Goal: Transaction & Acquisition: Purchase product/service

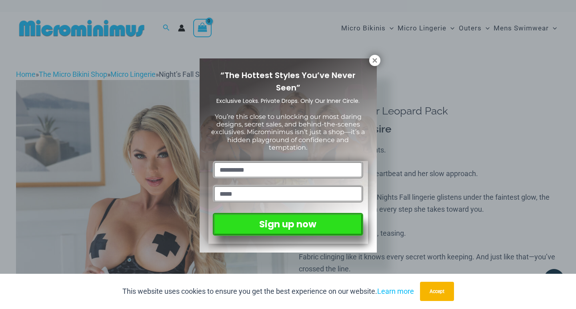
click at [416, 178] on div "“The Hottest Styles You’ve Never Seen” Exclusive Looks. Private Drops. Only Our…" at bounding box center [288, 154] width 576 height 309
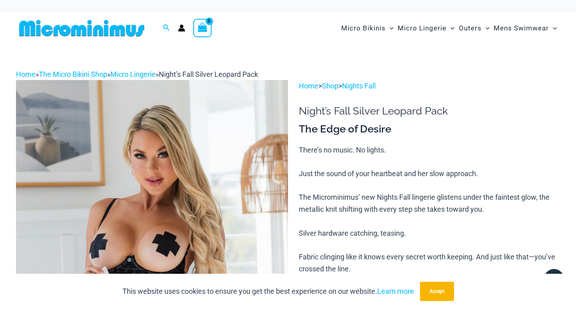
scroll to position [12, 0]
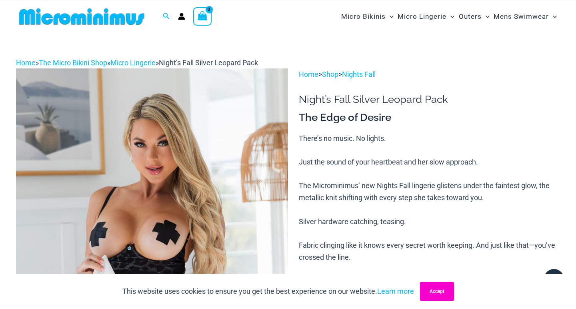
click at [446, 290] on button "Accept" at bounding box center [437, 291] width 34 height 19
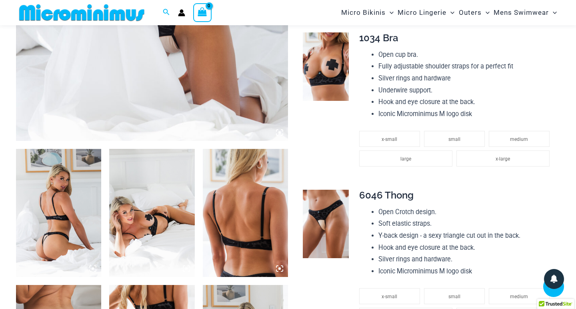
scroll to position [393, 0]
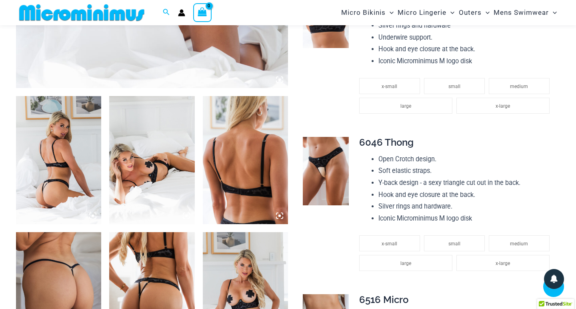
click at [41, 178] on img at bounding box center [58, 160] width 85 height 128
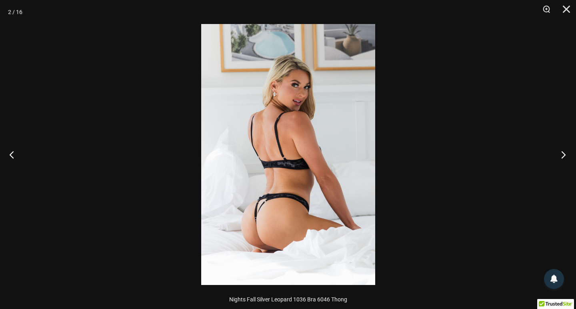
click at [560, 153] on button "Next" at bounding box center [561, 154] width 30 height 40
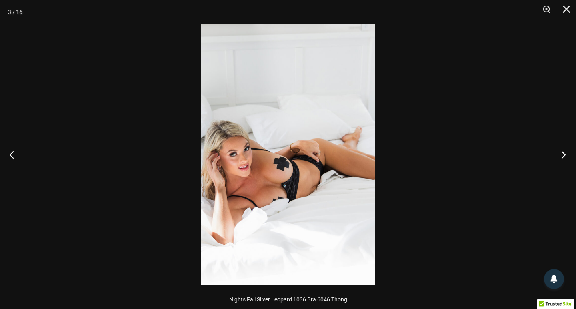
click at [560, 153] on button "Next" at bounding box center [561, 154] width 30 height 40
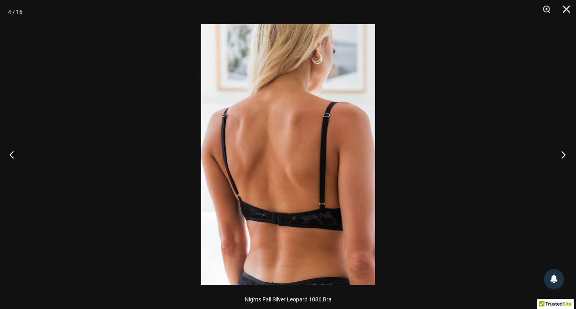
click at [560, 153] on button "Next" at bounding box center [561, 154] width 30 height 40
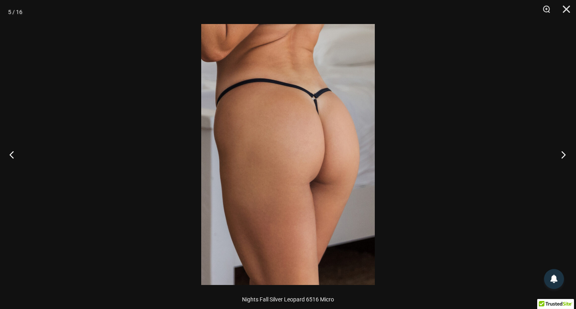
click at [560, 153] on button "Next" at bounding box center [561, 154] width 30 height 40
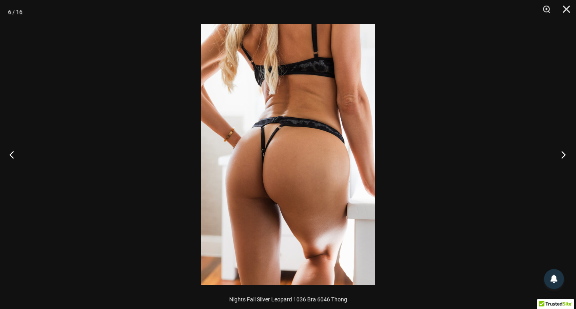
click at [560, 153] on button "Next" at bounding box center [561, 154] width 30 height 40
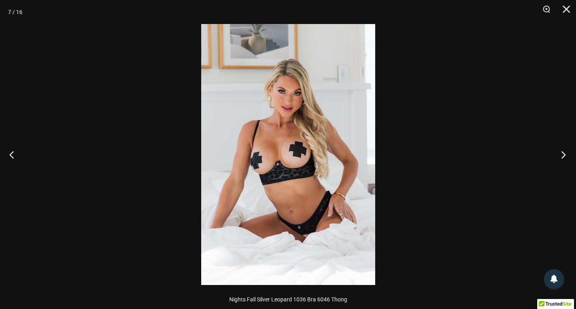
click at [560, 153] on button "Next" at bounding box center [561, 154] width 30 height 40
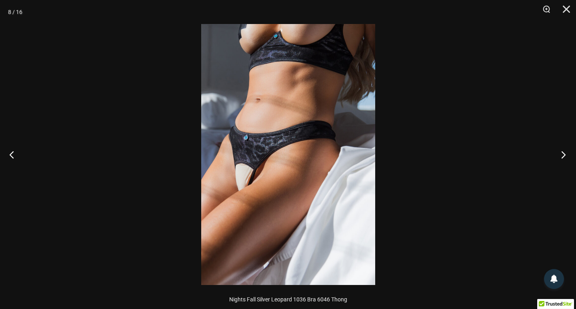
click at [560, 153] on button "Next" at bounding box center [561, 154] width 30 height 40
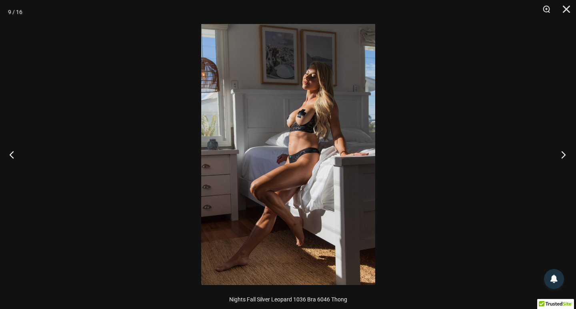
click at [560, 153] on button "Next" at bounding box center [561, 154] width 30 height 40
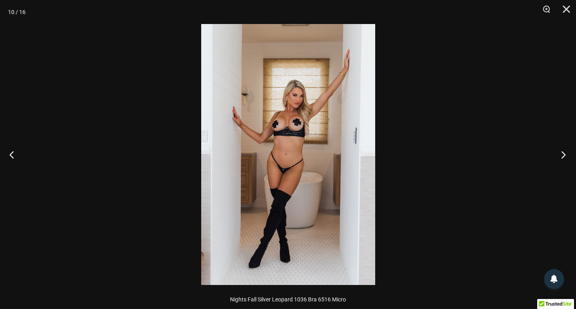
click at [560, 153] on button "Next" at bounding box center [561, 154] width 30 height 40
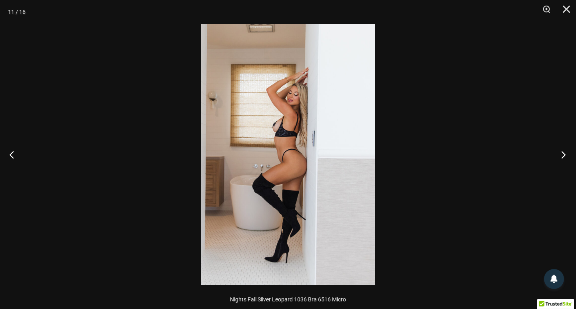
click at [560, 153] on button "Next" at bounding box center [561, 154] width 30 height 40
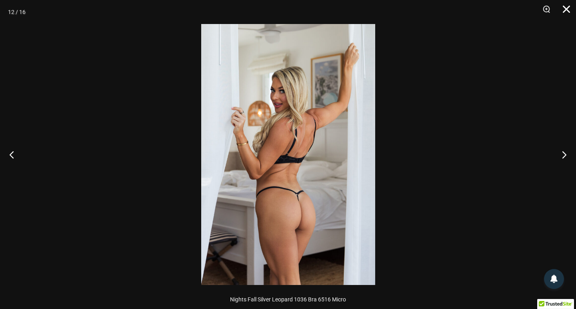
click at [566, 9] on button "Close" at bounding box center [564, 12] width 20 height 24
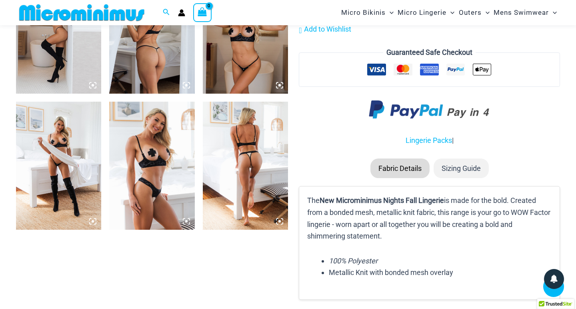
scroll to position [934, 0]
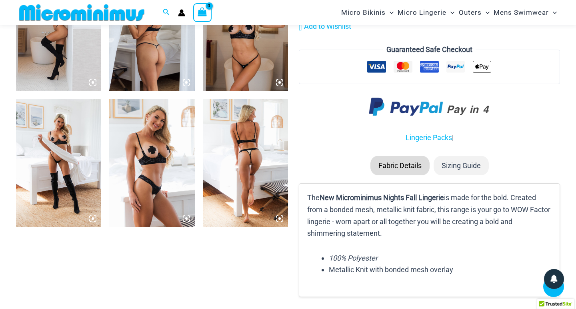
click at [259, 160] on img at bounding box center [245, 163] width 85 height 128
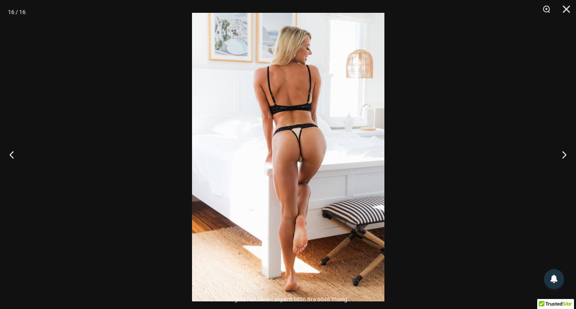
click at [298, 134] on img at bounding box center [288, 157] width 192 height 288
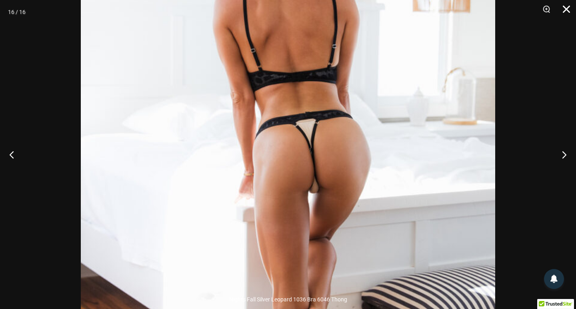
click at [563, 10] on button "Close" at bounding box center [564, 12] width 20 height 24
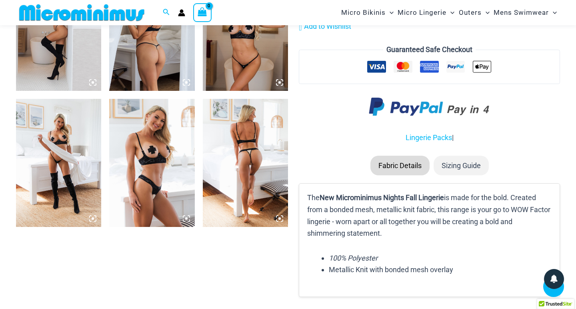
click at [141, 192] on img at bounding box center [151, 163] width 85 height 128
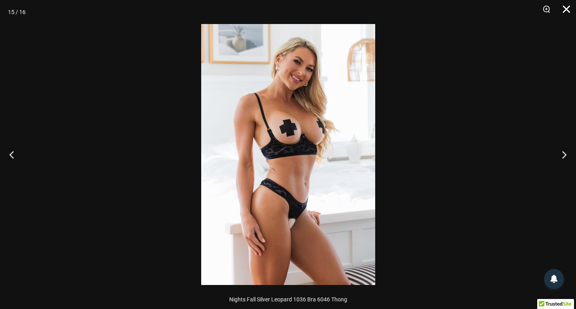
click at [569, 9] on button "Close" at bounding box center [564, 12] width 20 height 24
